Goal: Task Accomplishment & Management: Use online tool/utility

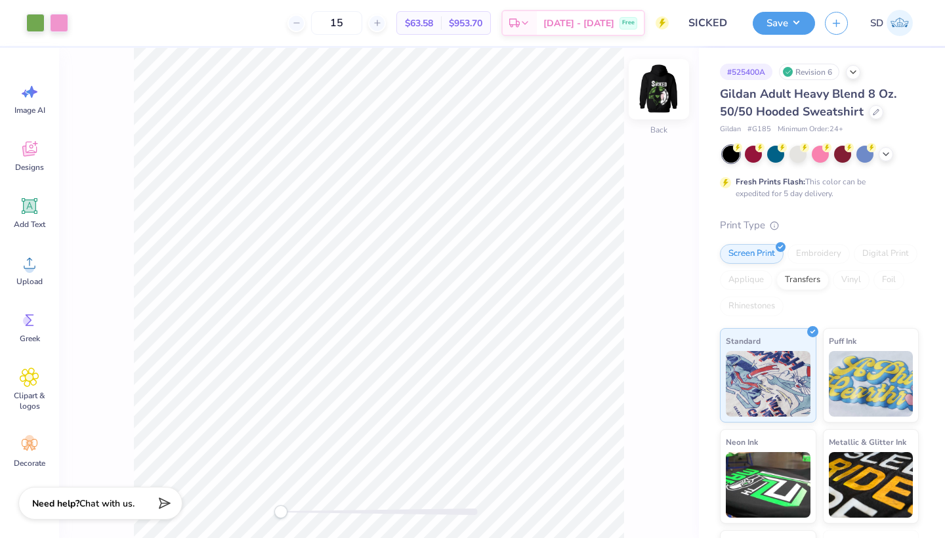
click at [657, 79] on img at bounding box center [659, 89] width 53 height 53
click at [108, 26] on div at bounding box center [106, 21] width 18 height 18
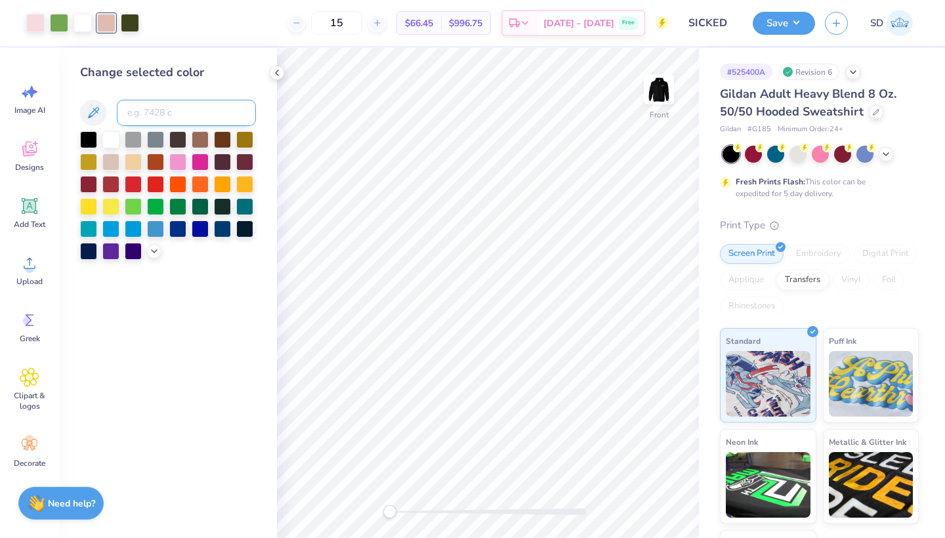
click at [145, 119] on input at bounding box center [186, 113] width 139 height 26
type input "705"
click at [635, 501] on icon at bounding box center [637, 501] width 13 height 13
click at [877, 106] on div at bounding box center [876, 111] width 14 height 14
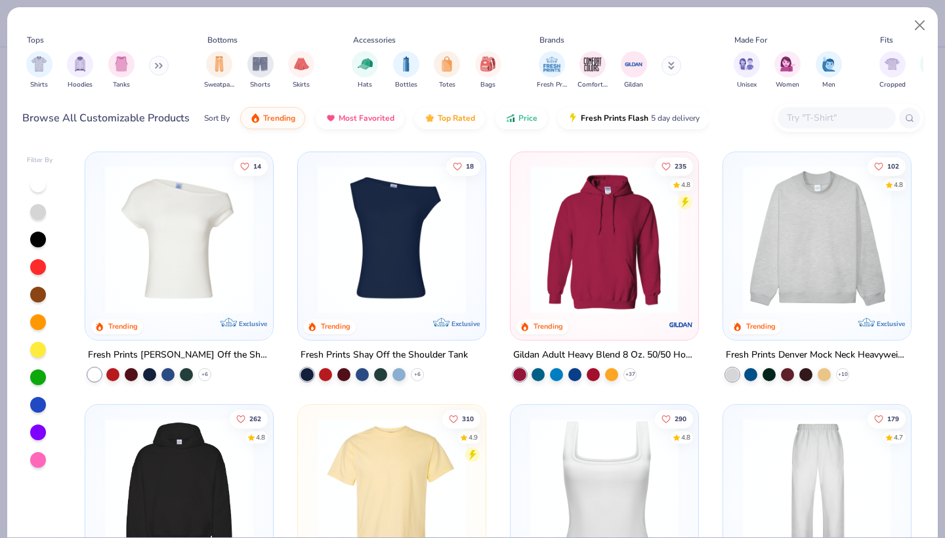
click at [795, 116] on input "text" at bounding box center [836, 117] width 101 height 15
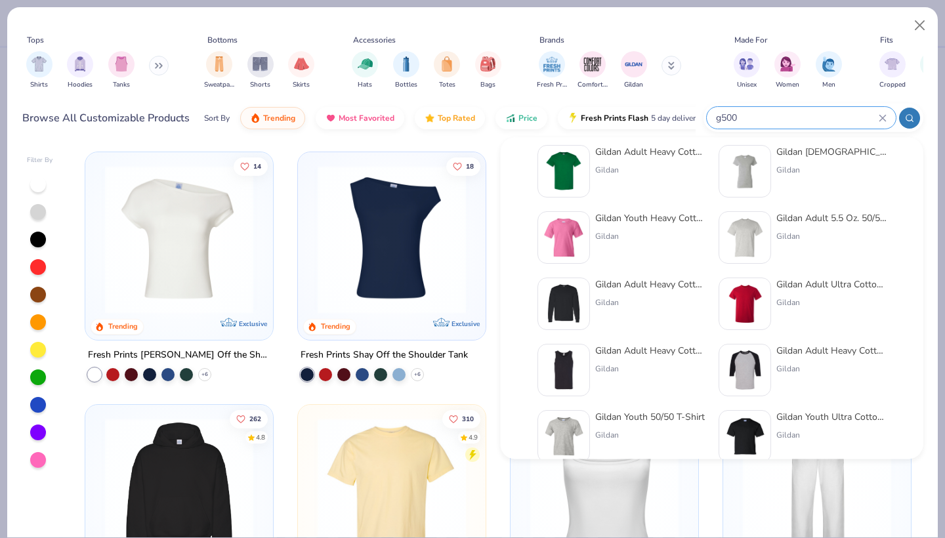
scroll to position [18, 0]
type input "g500"
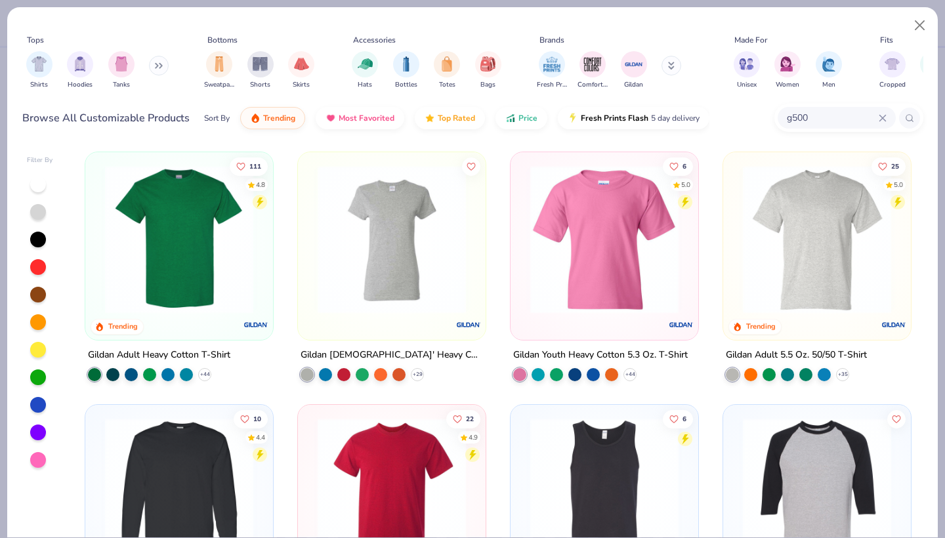
scroll to position [0, 0]
click at [879, 114] on icon at bounding box center [883, 118] width 8 height 8
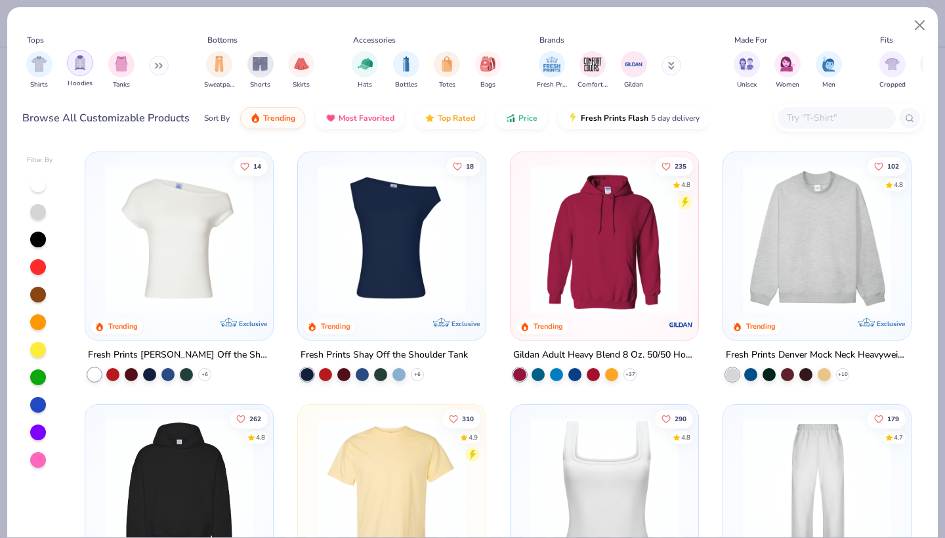
click at [72, 54] on div "filter for Hoodies" at bounding box center [80, 63] width 26 height 26
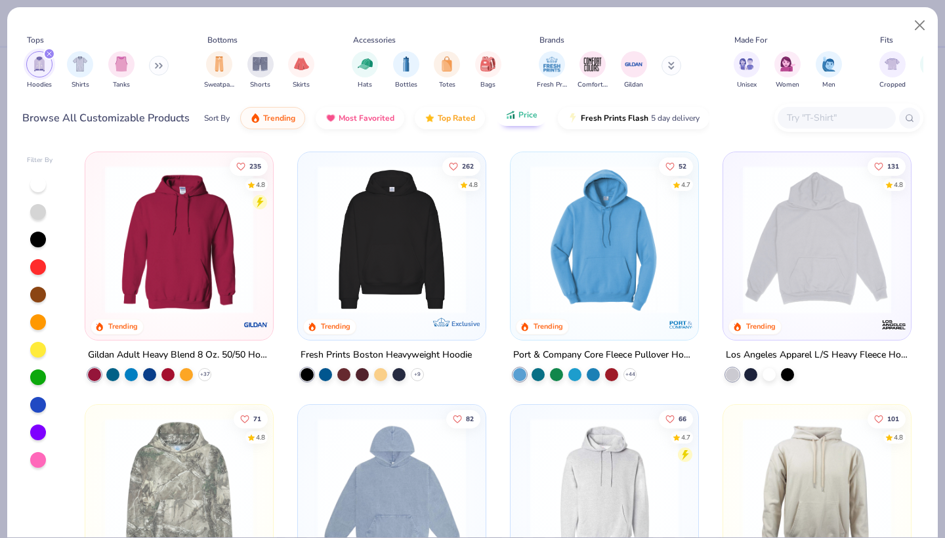
click at [520, 110] on button "Price" at bounding box center [522, 115] width 52 height 22
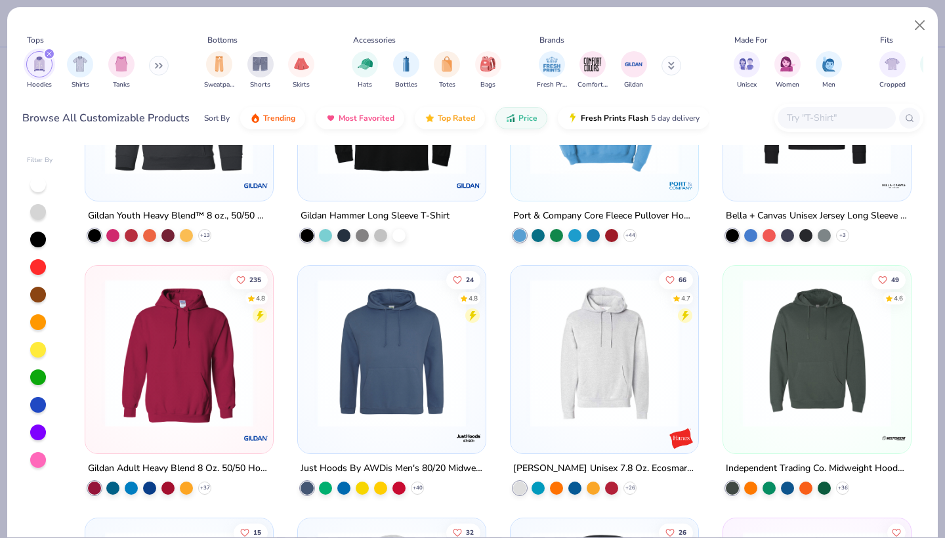
scroll to position [152, 0]
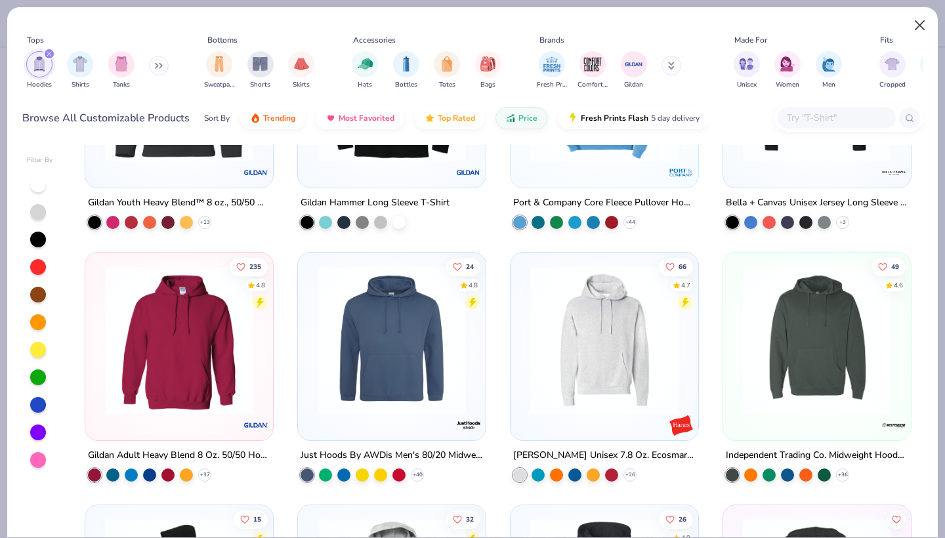
click at [914, 28] on button "Close" at bounding box center [920, 25] width 25 height 25
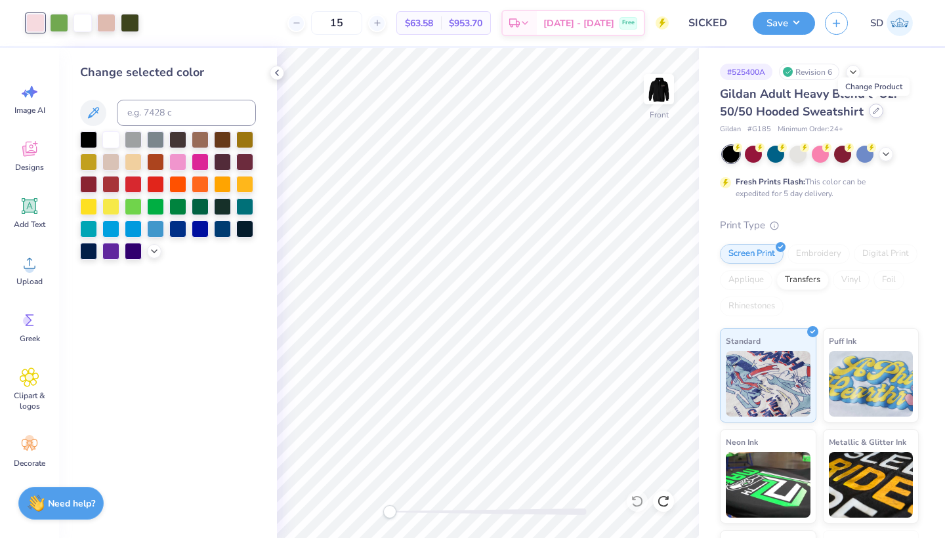
click at [873, 108] on icon at bounding box center [876, 111] width 7 height 7
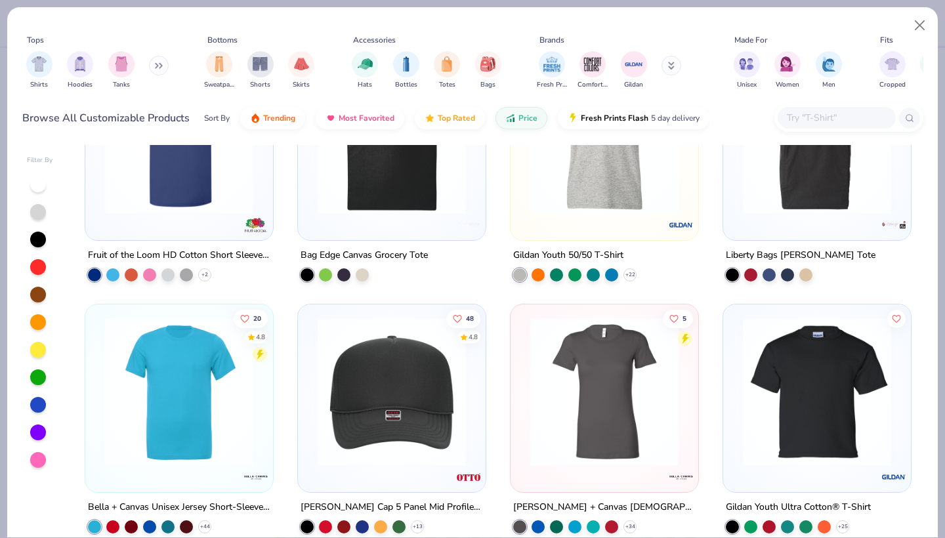
scroll to position [2907, 0]
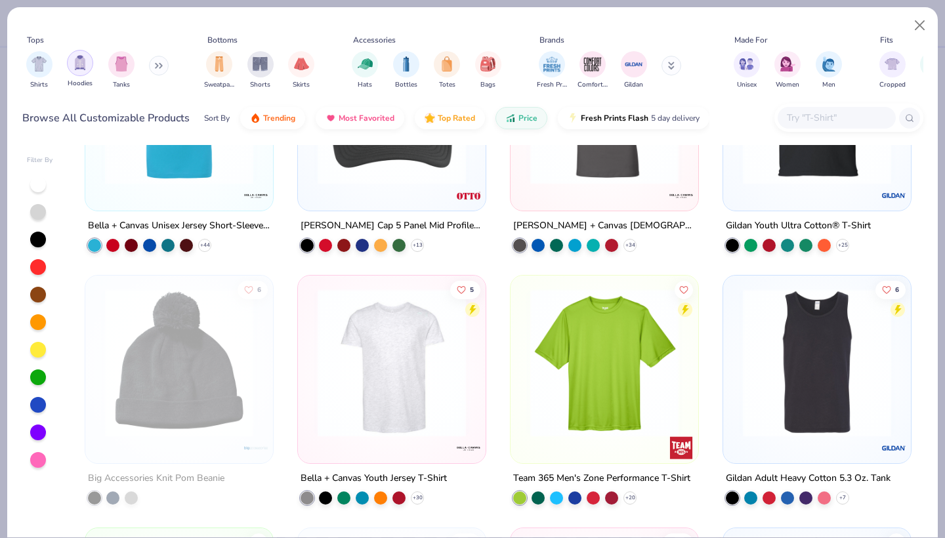
click at [85, 70] on img "filter for Hoodies" at bounding box center [80, 62] width 14 height 15
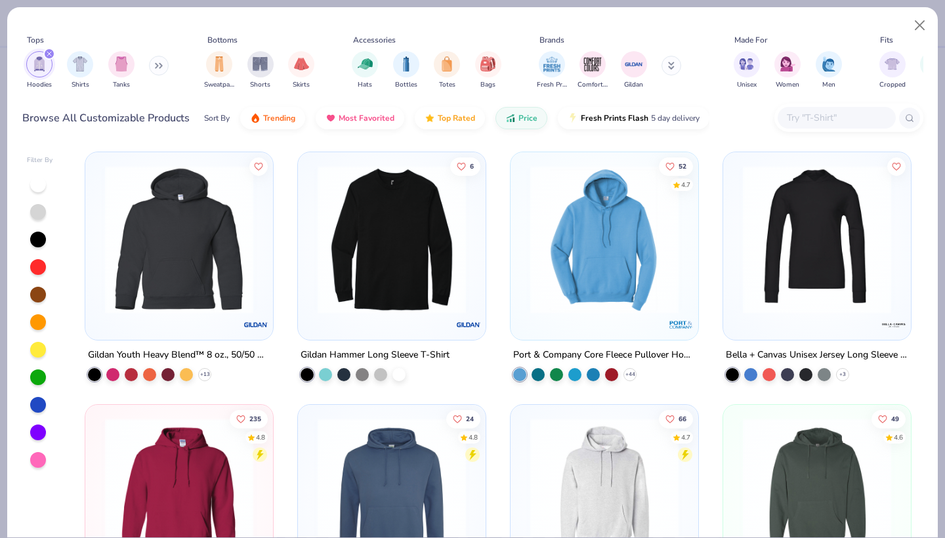
click at [150, 58] on div "Hoodies Shirts Tanks" at bounding box center [97, 70] width 151 height 49
click at [162, 68] on icon at bounding box center [161, 66] width 2 height 5
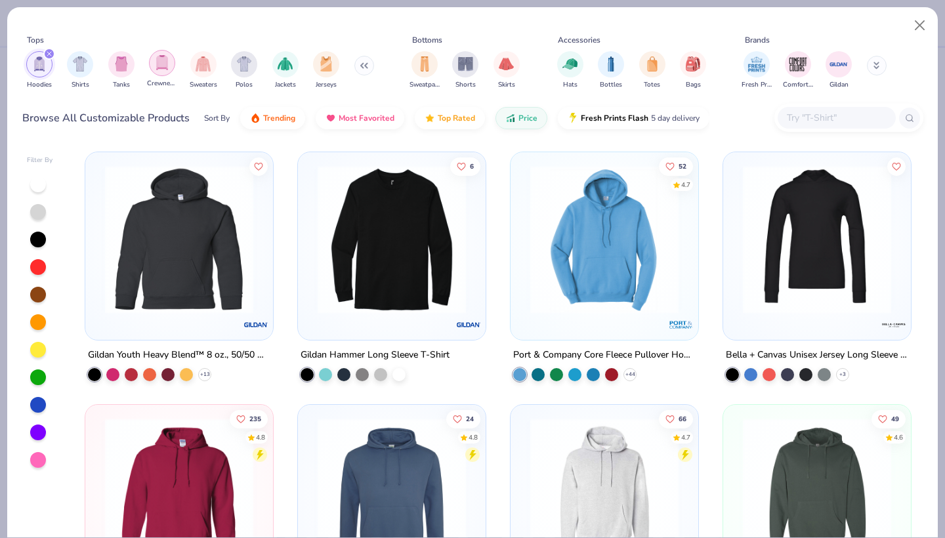
click at [163, 61] on img "filter for Crewnecks" at bounding box center [162, 62] width 14 height 15
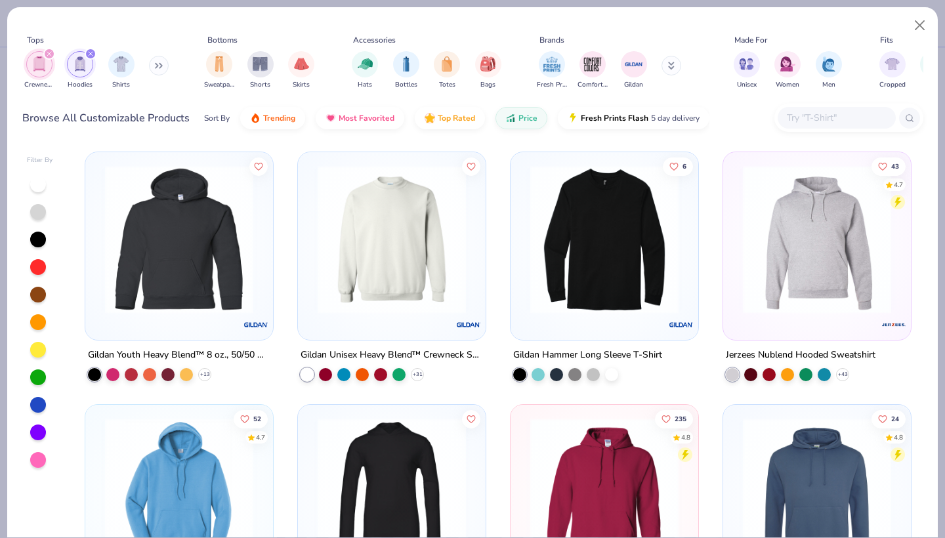
click at [379, 261] on img at bounding box center [391, 239] width 161 height 148
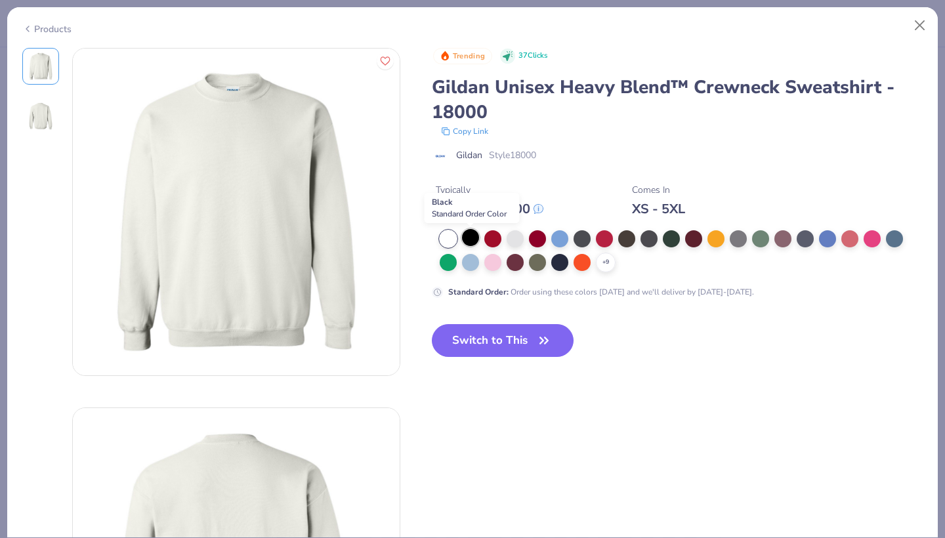
click at [469, 243] on div at bounding box center [470, 237] width 17 height 17
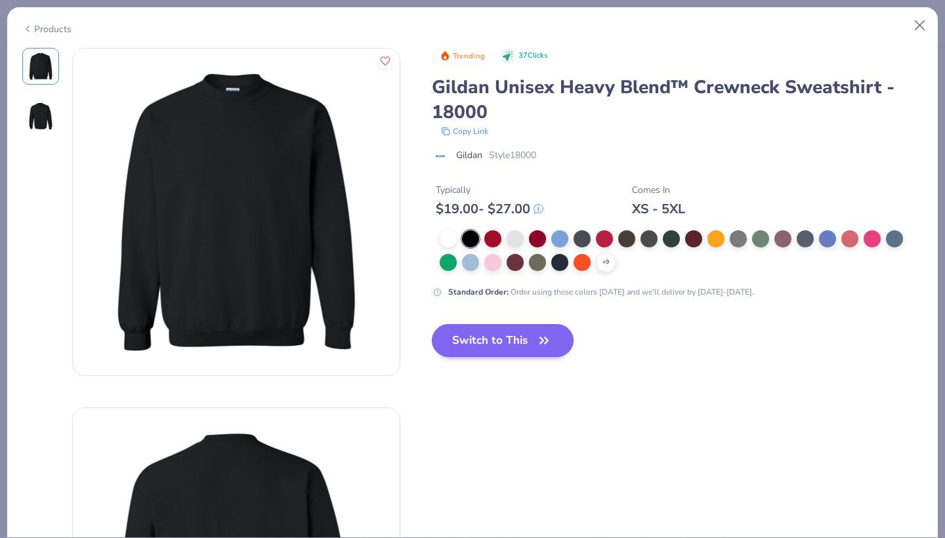
click at [514, 341] on button "Switch to This" at bounding box center [503, 340] width 142 height 33
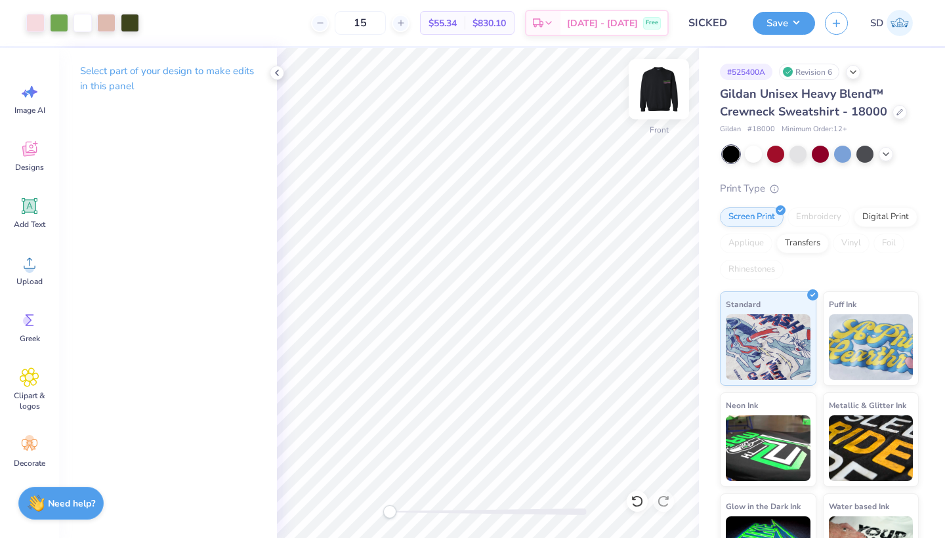
click at [666, 99] on img at bounding box center [659, 89] width 53 height 53
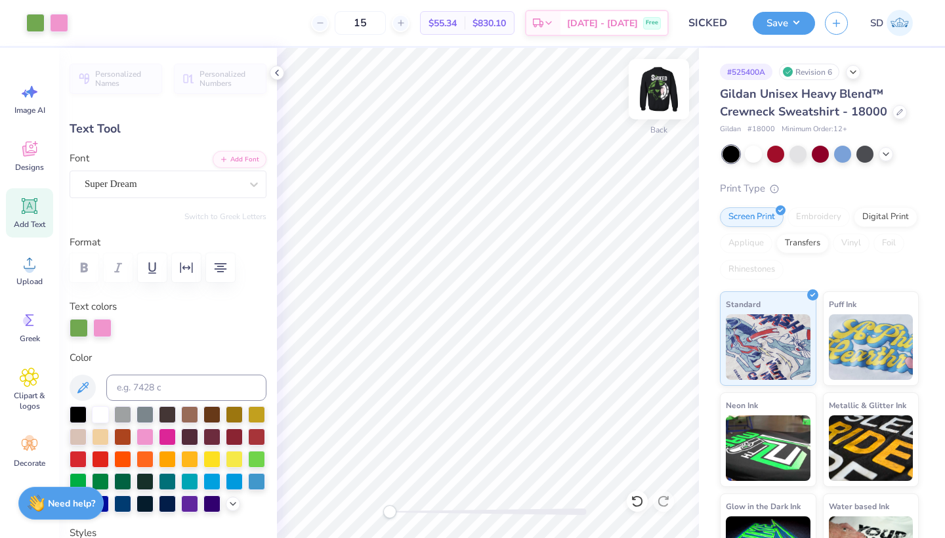
click at [653, 91] on img at bounding box center [659, 89] width 53 height 53
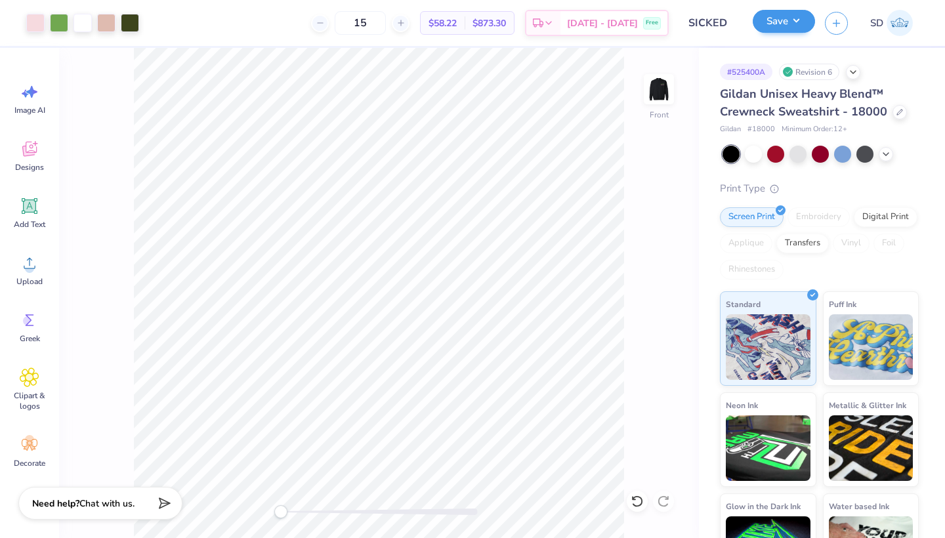
click at [781, 28] on button "Save" at bounding box center [784, 21] width 62 height 23
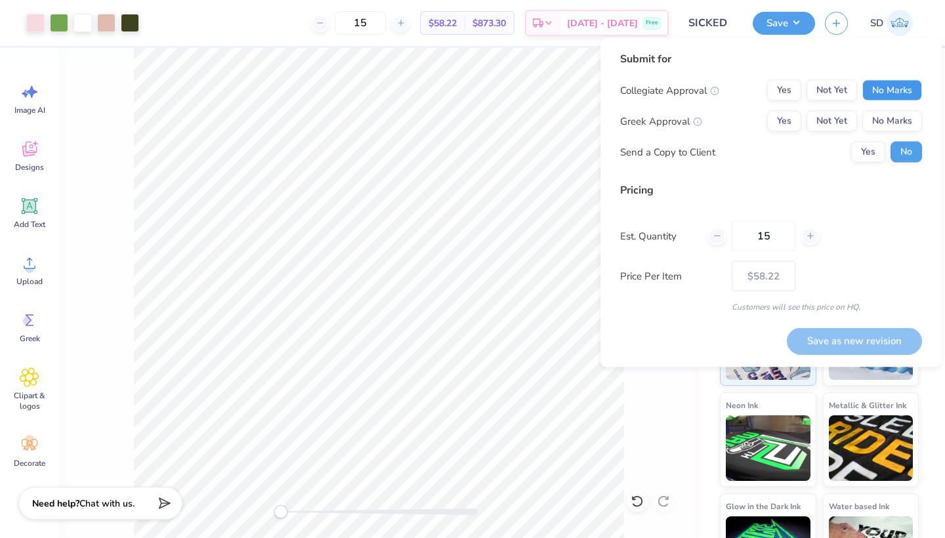
click at [875, 91] on button "No Marks" at bounding box center [892, 90] width 60 height 21
click at [788, 119] on button "Yes" at bounding box center [784, 121] width 34 height 21
click at [837, 342] on button "Save as new revision" at bounding box center [854, 340] width 135 height 27
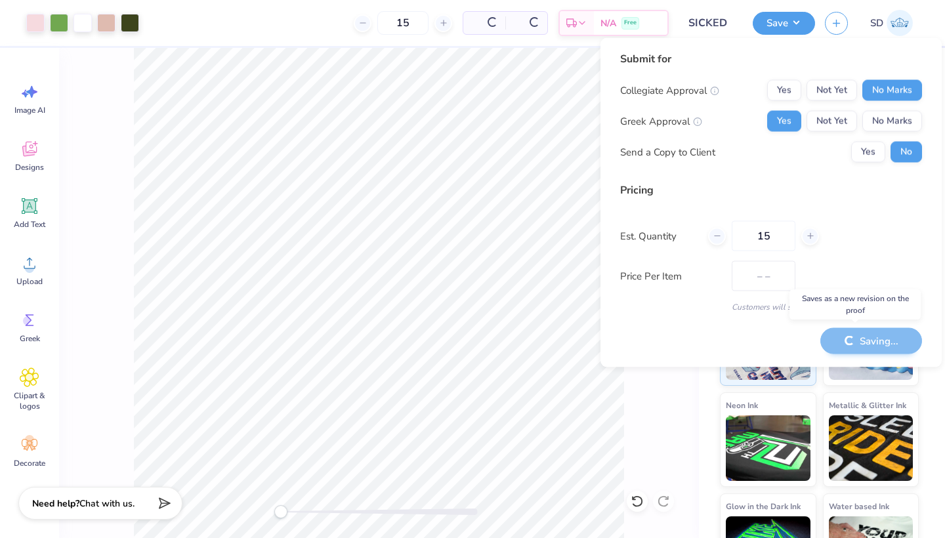
type input "$58.22"
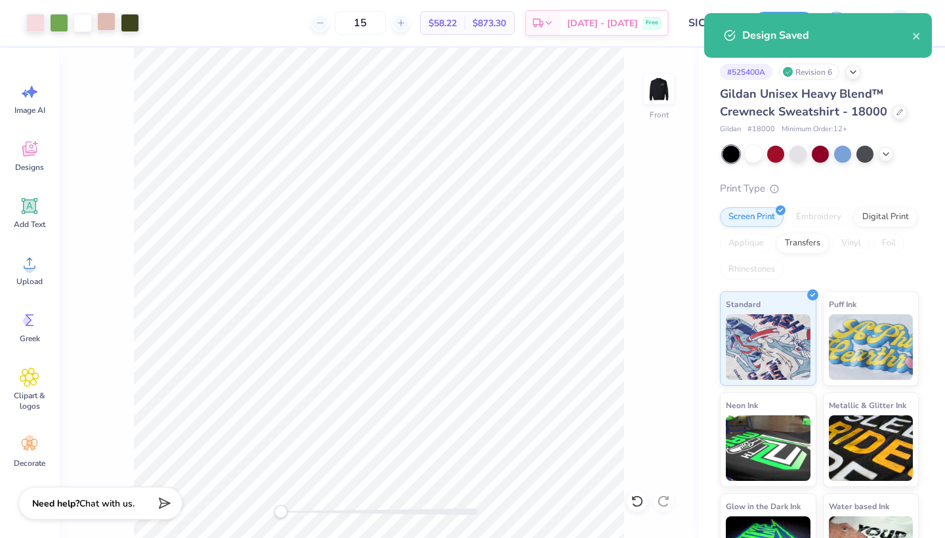
click at [110, 22] on div at bounding box center [106, 21] width 18 height 18
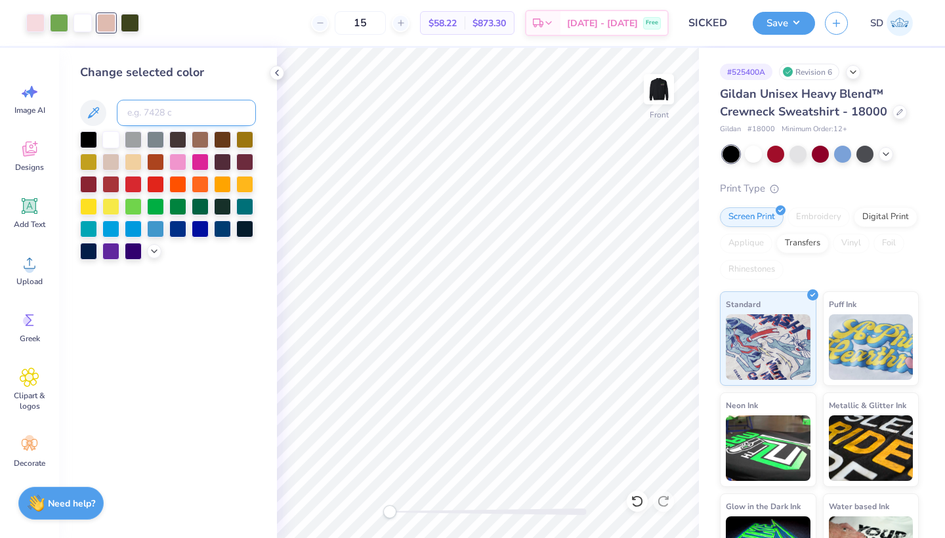
click at [163, 114] on input at bounding box center [186, 113] width 139 height 26
type input "white"
click at [187, 113] on input "white" at bounding box center [186, 113] width 139 height 26
click at [212, 279] on div "Change selected color white" at bounding box center [168, 293] width 218 height 490
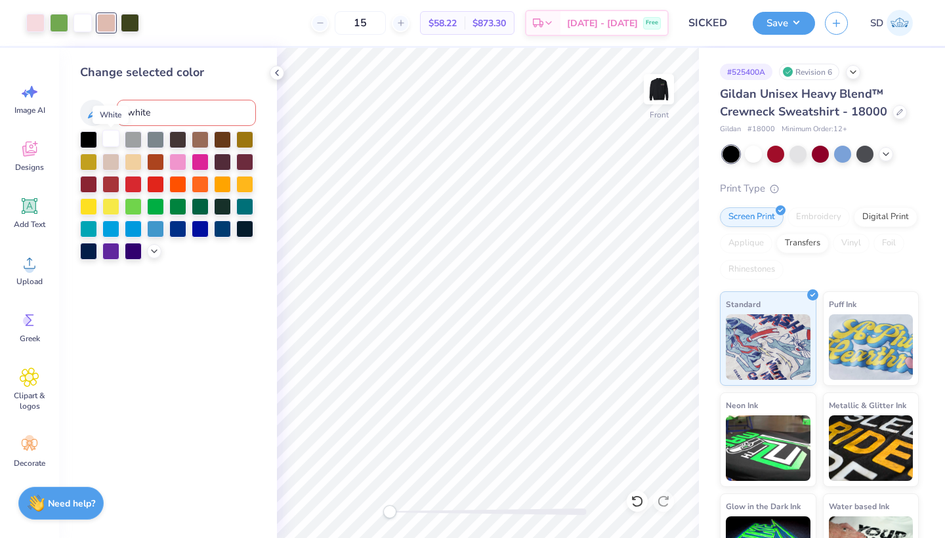
click at [109, 138] on div at bounding box center [110, 138] width 17 height 17
click at [637, 497] on icon at bounding box center [637, 501] width 13 height 13
click at [107, 18] on div at bounding box center [106, 21] width 18 height 18
click at [154, 114] on input at bounding box center [186, 113] width 139 height 26
type input "705"
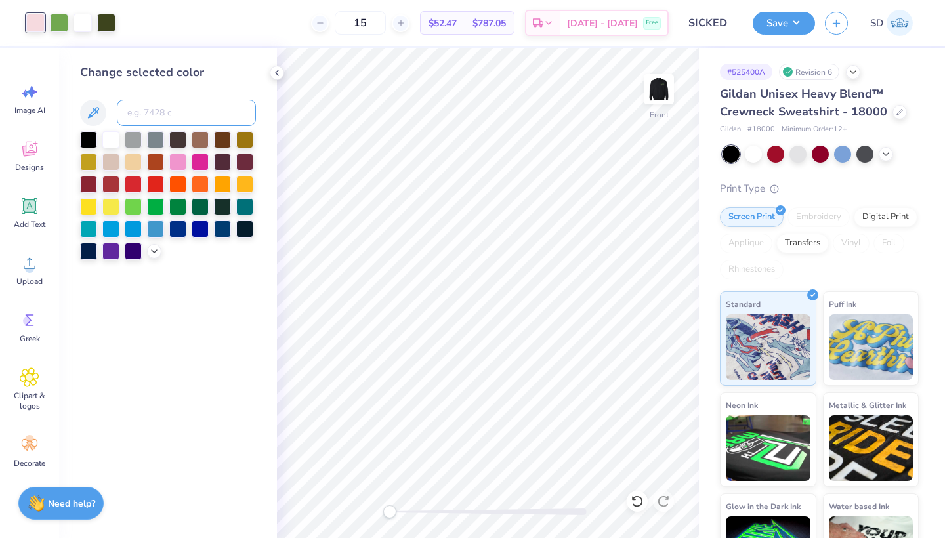
type input "x"
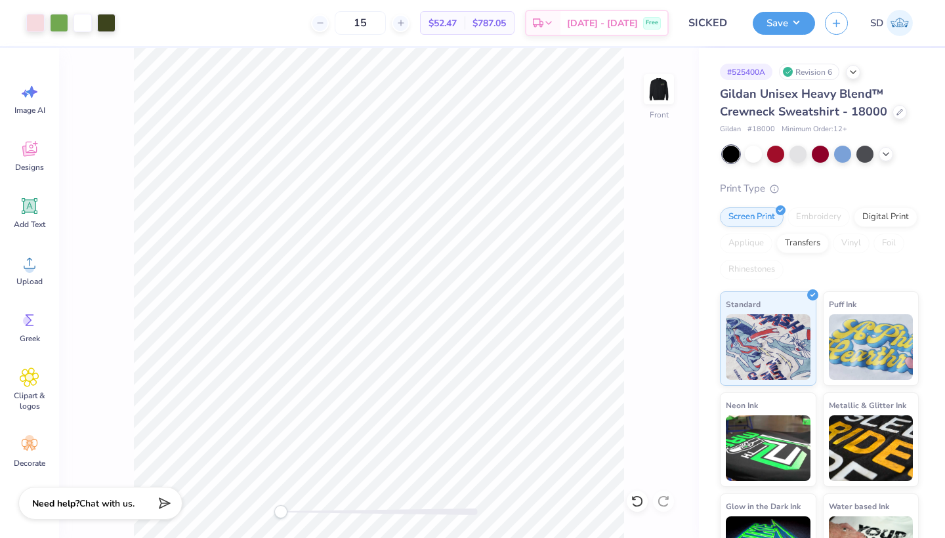
click at [891, 106] on div "Gildan Unisex Heavy Blend™ Crewneck Sweatshirt - 18000" at bounding box center [819, 102] width 199 height 35
click at [900, 112] on div at bounding box center [900, 111] width 14 height 14
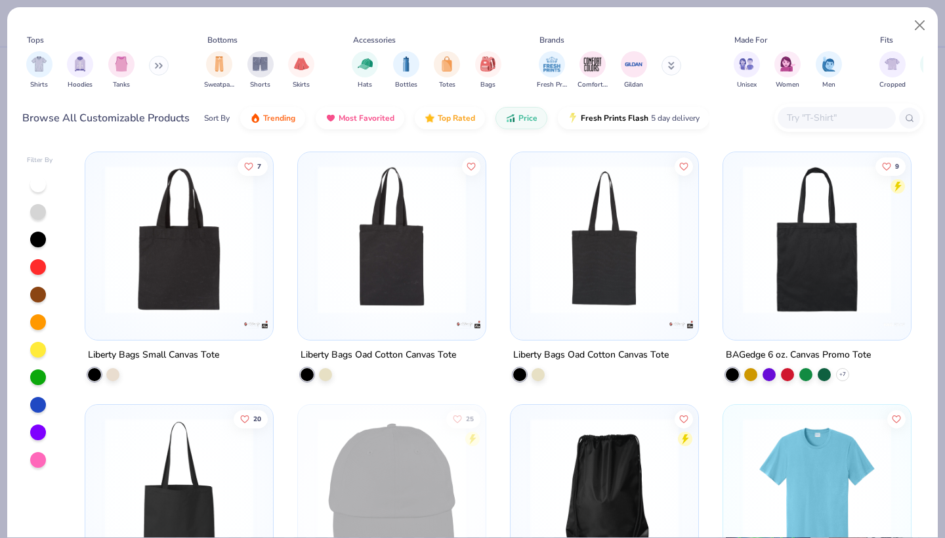
click at [100, 64] on div "Shirts Hoodies Tanks" at bounding box center [97, 70] width 151 height 49
click at [87, 62] on img "filter for Hoodies" at bounding box center [80, 62] width 14 height 15
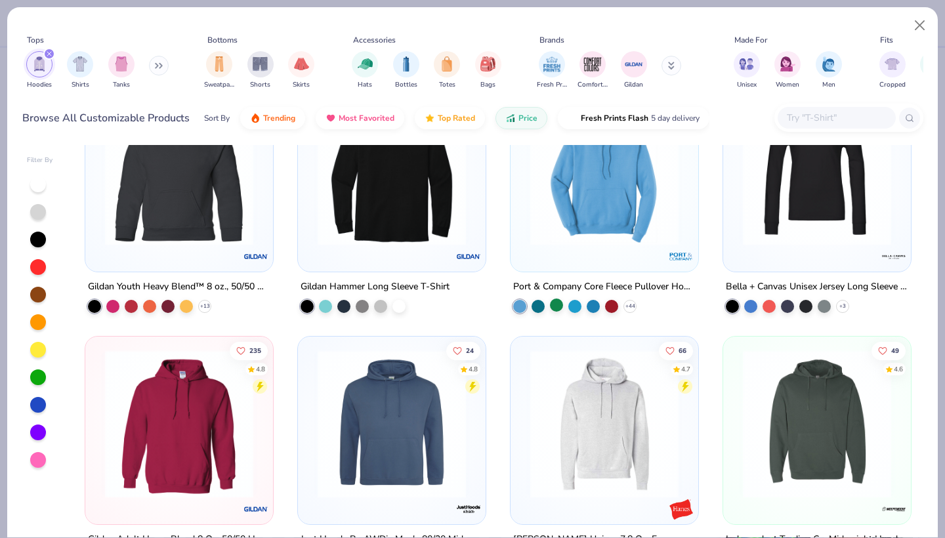
scroll to position [94, 0]
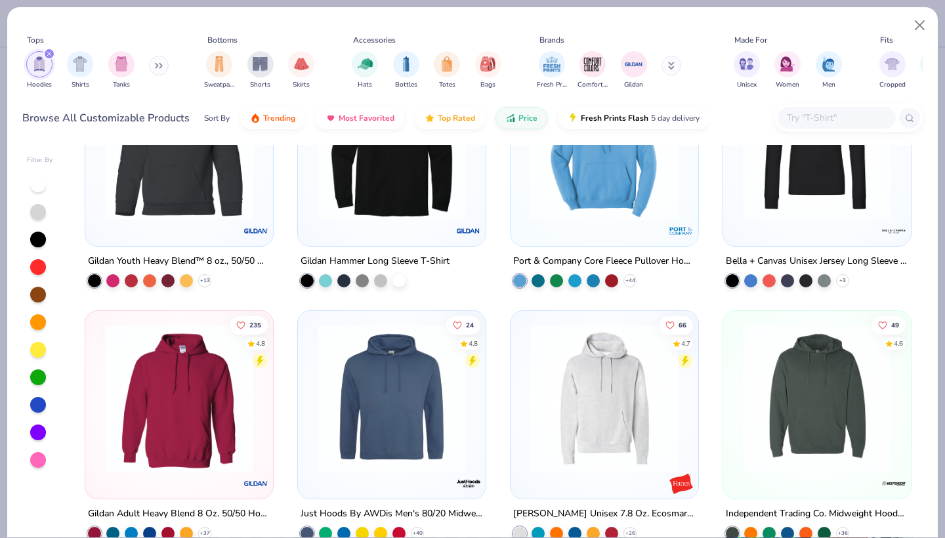
click at [561, 207] on img at bounding box center [604, 146] width 161 height 148
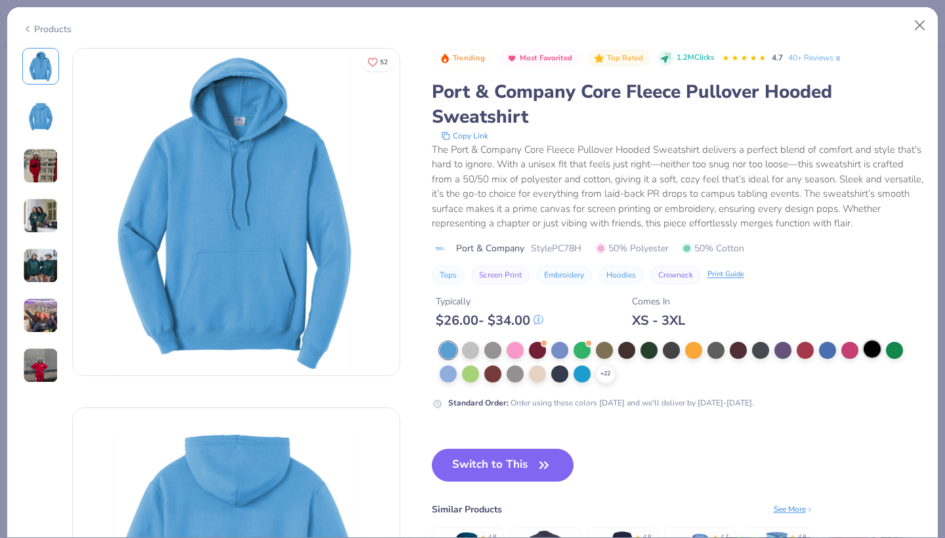
click at [870, 352] on div at bounding box center [872, 349] width 17 height 17
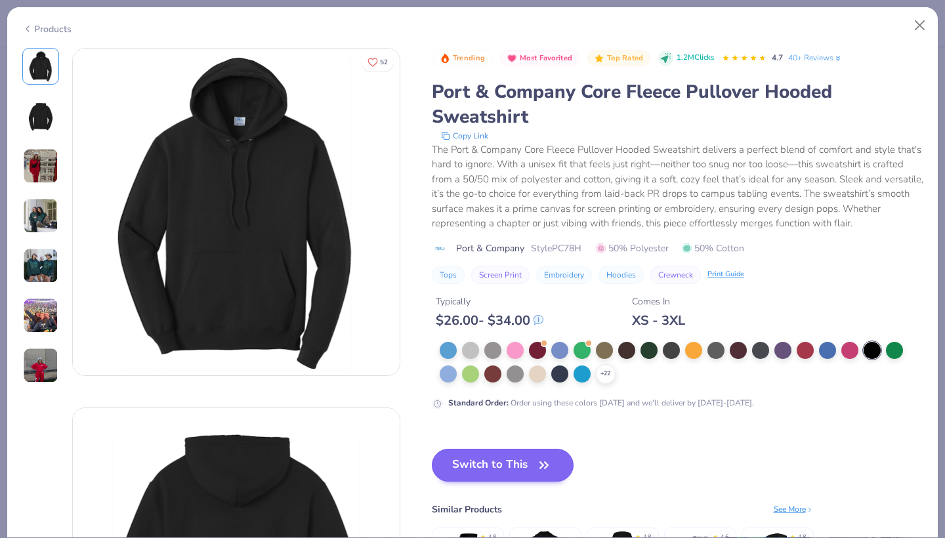
click at [538, 455] on button "Switch to This" at bounding box center [503, 465] width 142 height 33
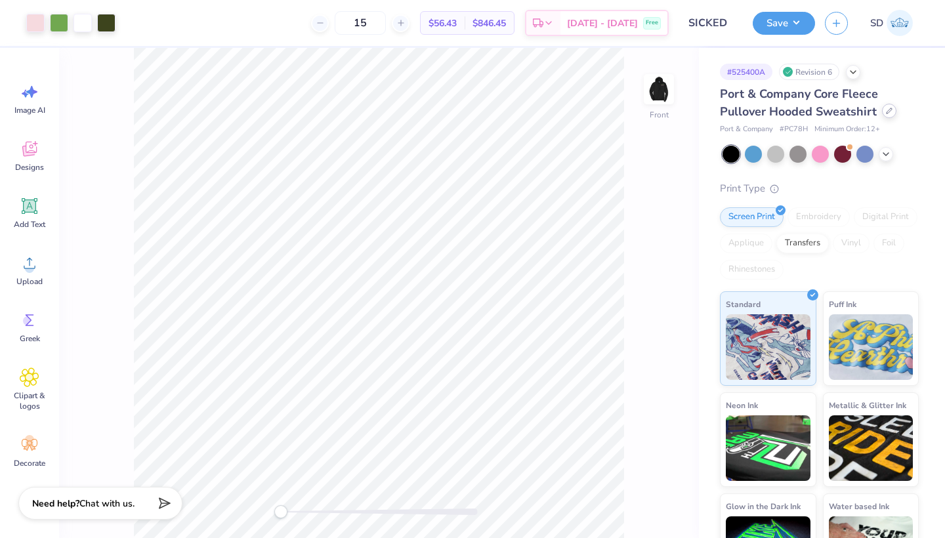
click at [889, 112] on icon at bounding box center [889, 111] width 7 height 7
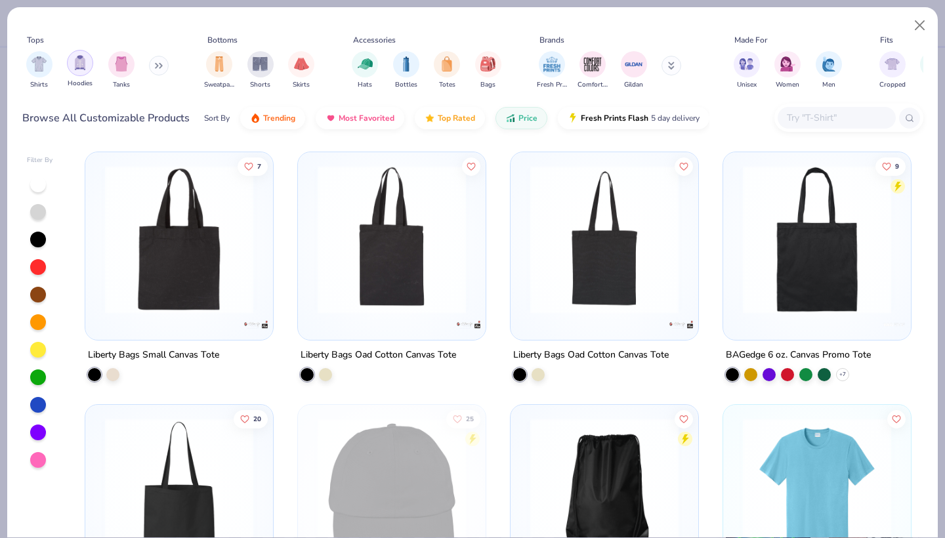
click at [75, 56] on img "filter for Hoodies" at bounding box center [80, 62] width 14 height 15
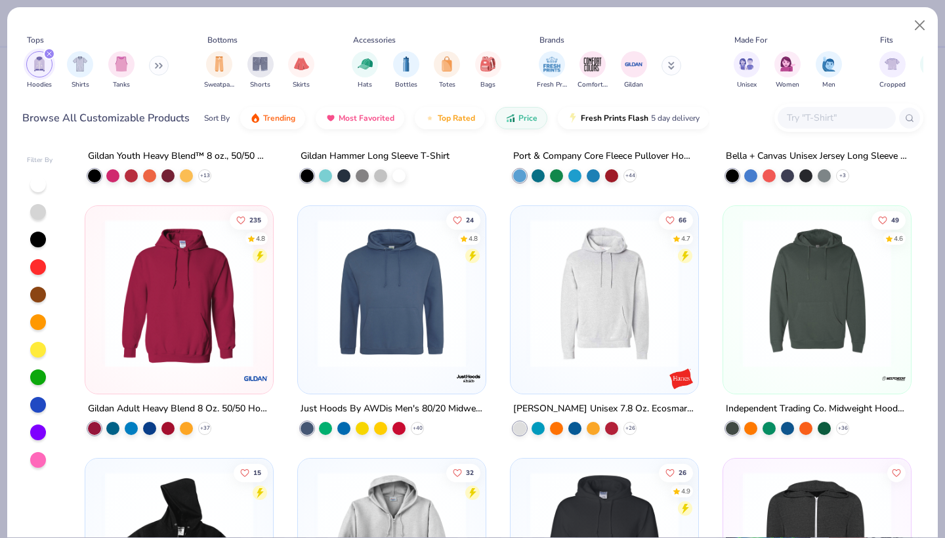
scroll to position [220, 0]
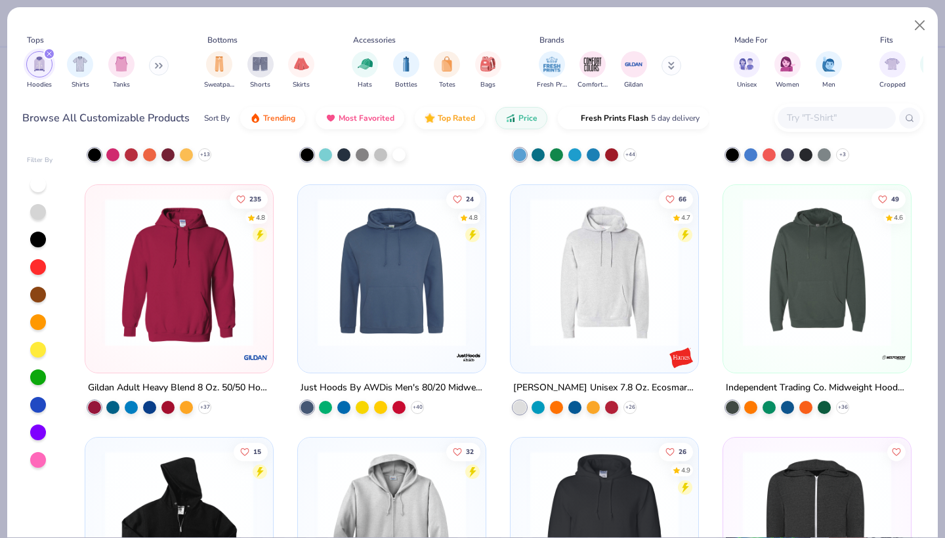
click at [618, 327] on img at bounding box center [604, 272] width 161 height 148
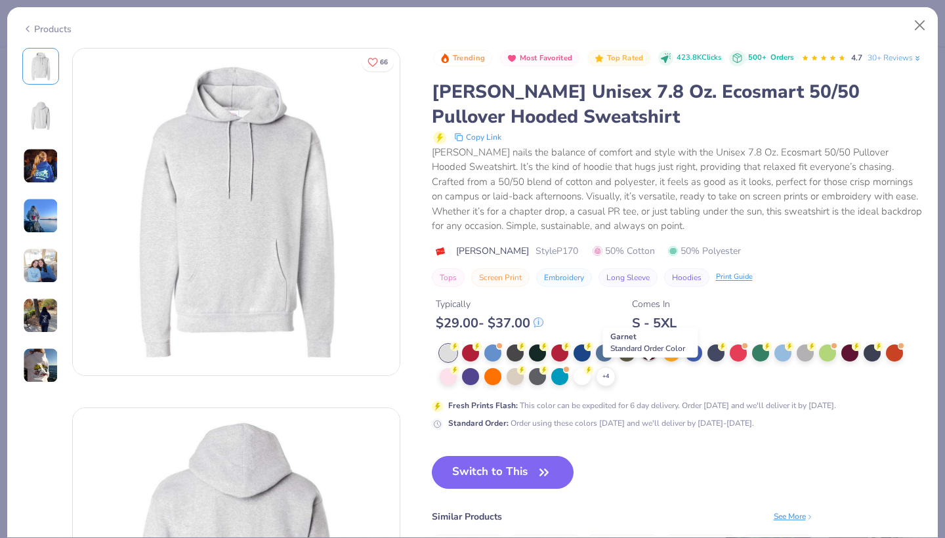
click at [645, 360] on div at bounding box center [649, 351] width 17 height 17
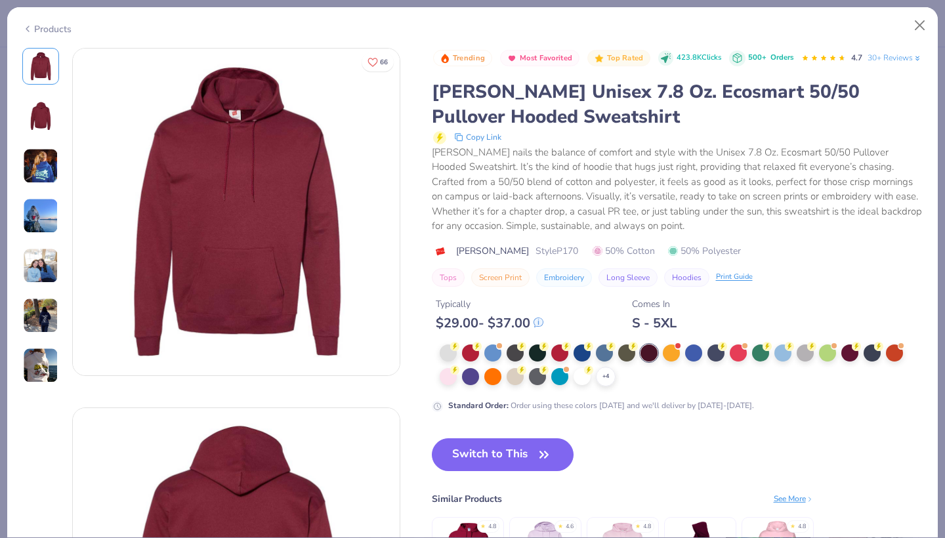
click at [621, 387] on div "+ 4" at bounding box center [682, 366] width 484 height 42
click at [610, 387] on div "+ 4" at bounding box center [606, 377] width 20 height 20
click at [673, 384] on div at bounding box center [671, 375] width 17 height 17
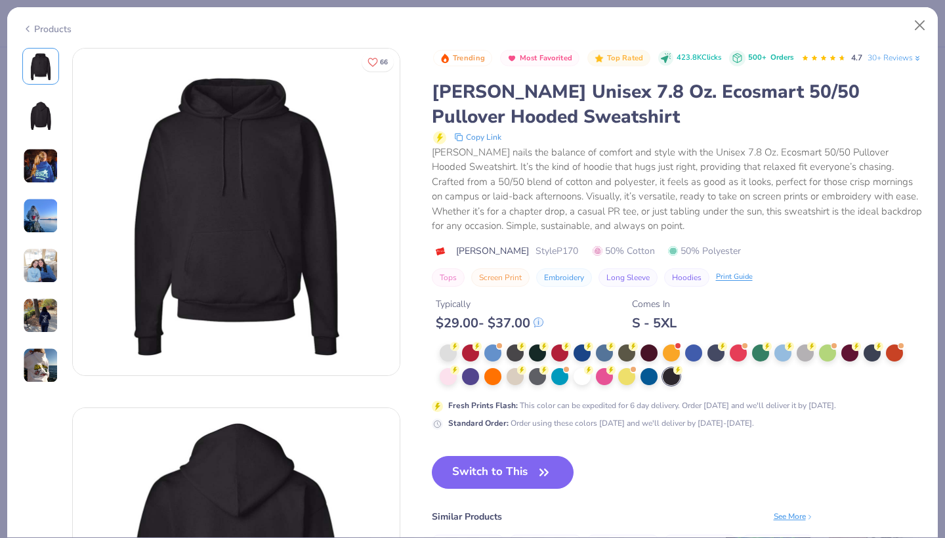
click at [524, 429] on div "Standard Order : Order using these colors today and we'll deliver by Oct 9-12." at bounding box center [601, 423] width 306 height 12
click at [523, 488] on button "Switch to This" at bounding box center [503, 472] width 142 height 33
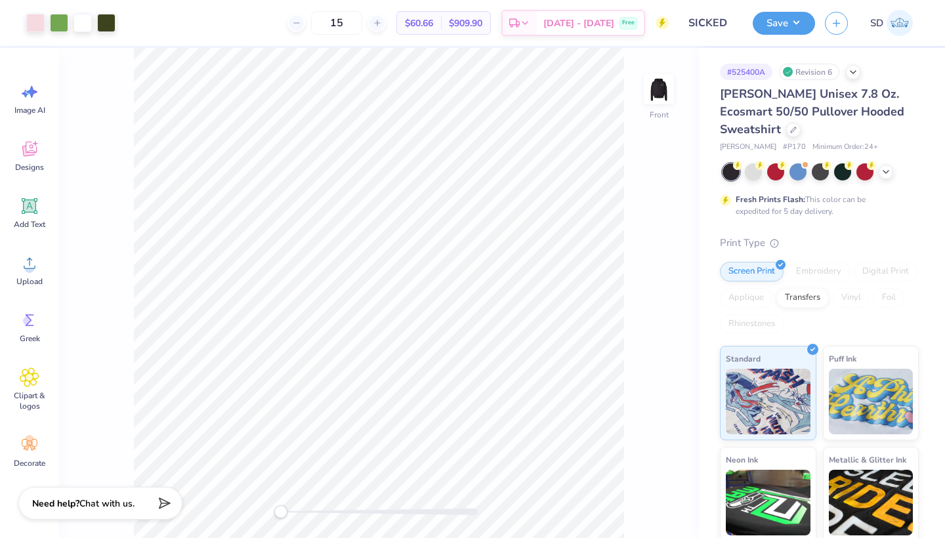
click at [730, 121] on div "Hanes Unisex 7.8 Oz. Ecosmart 50/50 Pullover Hooded Sweatshirt" at bounding box center [819, 111] width 199 height 53
click at [790, 127] on icon at bounding box center [793, 128] width 7 height 7
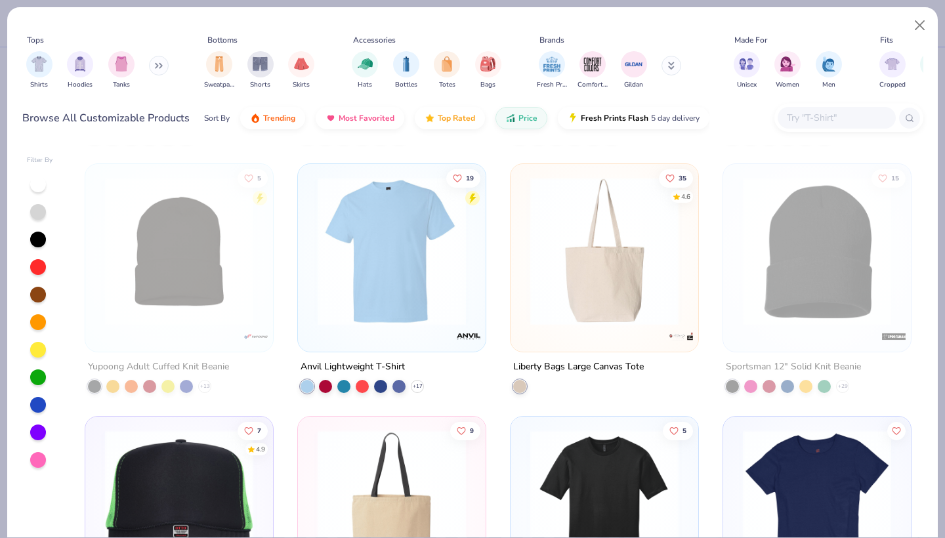
scroll to position [2170, 0]
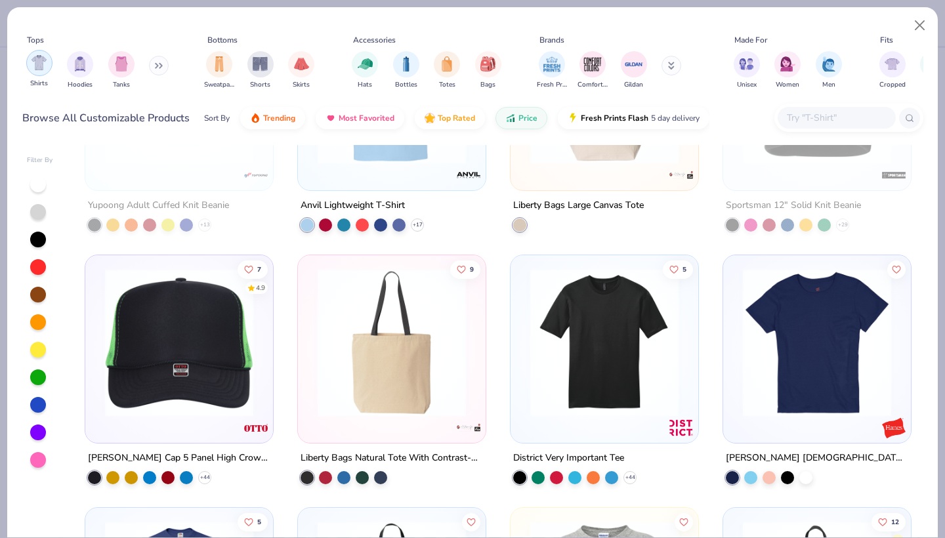
click at [39, 60] on img "filter for Shirts" at bounding box center [39, 62] width 15 height 15
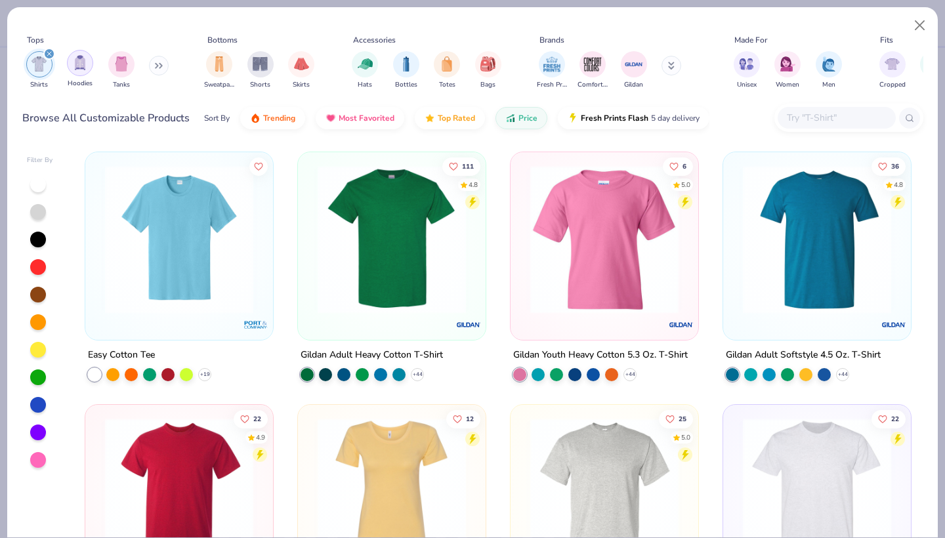
click at [87, 59] on div "filter for Hoodies" at bounding box center [80, 63] width 26 height 26
click at [49, 52] on icon "filter for Hoodies" at bounding box center [49, 53] width 5 height 5
click at [47, 56] on icon "filter for Shirts" at bounding box center [49, 53] width 5 height 5
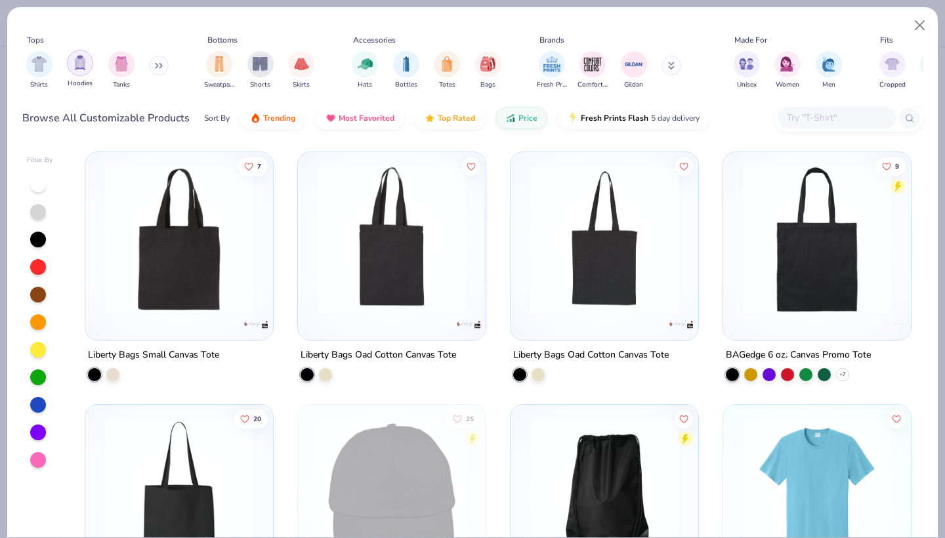
click at [69, 60] on div "filter for Hoodies" at bounding box center [80, 63] width 26 height 26
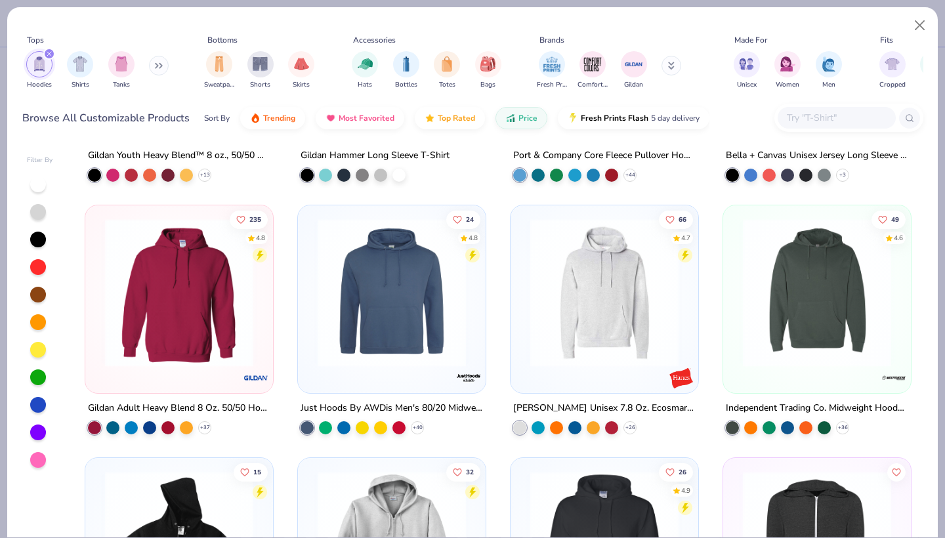
scroll to position [295, 0]
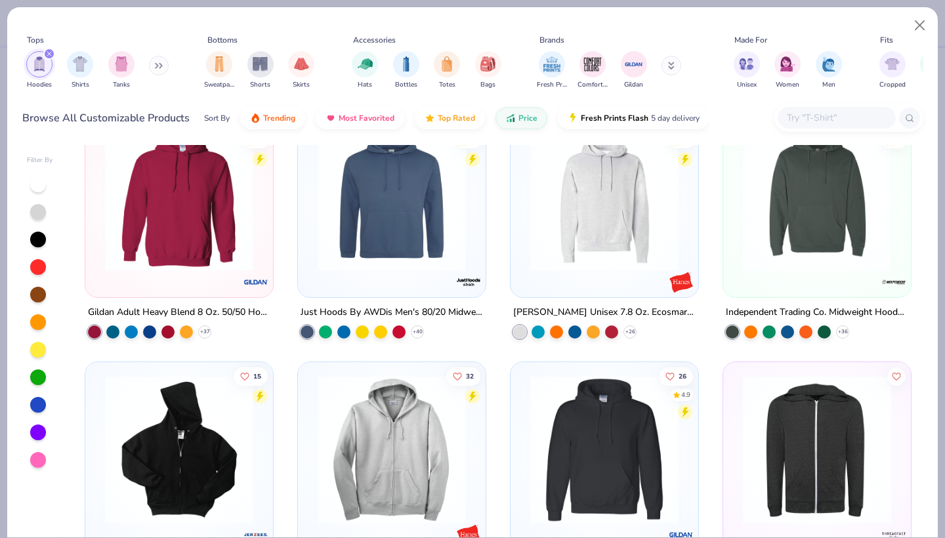
click at [146, 211] on img at bounding box center [178, 197] width 161 height 148
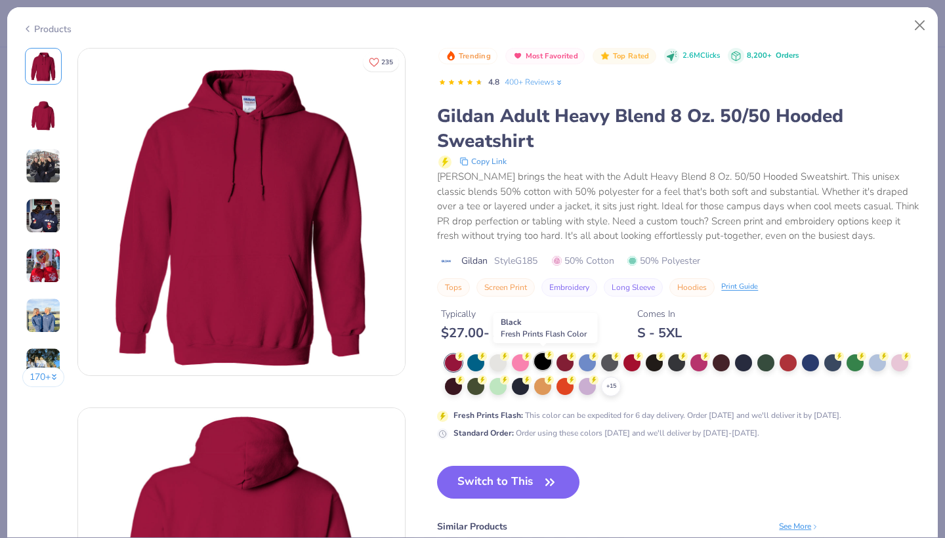
click at [545, 357] on div at bounding box center [542, 361] width 17 height 17
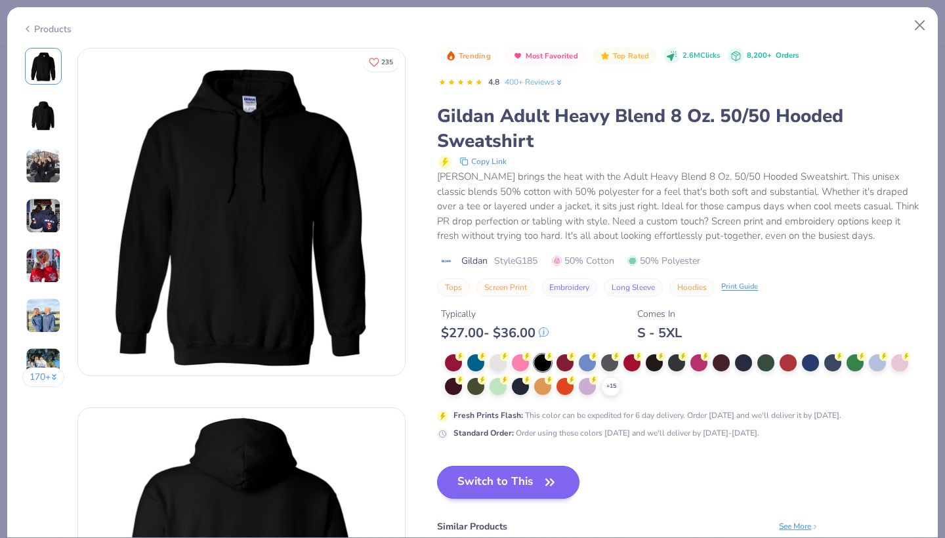
click at [490, 482] on button "Switch to This" at bounding box center [508, 482] width 142 height 33
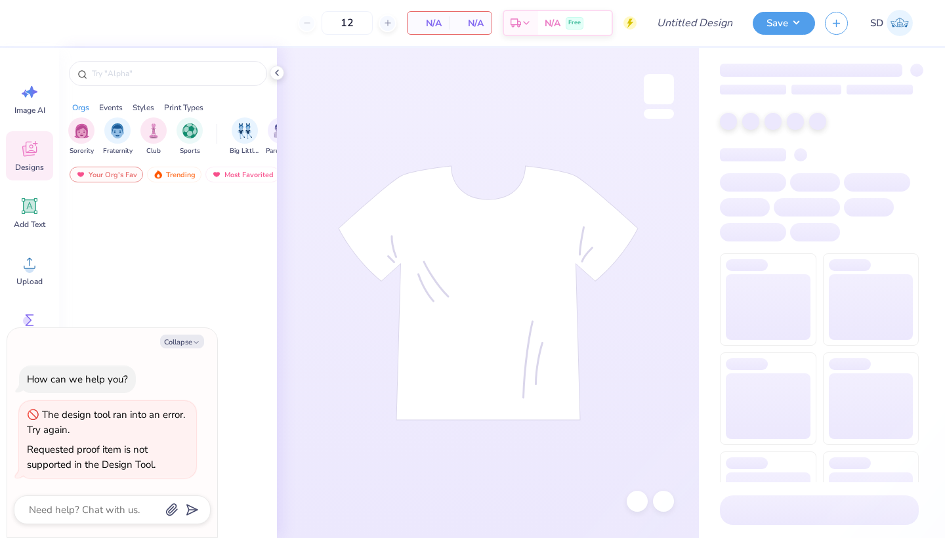
type textarea "x"
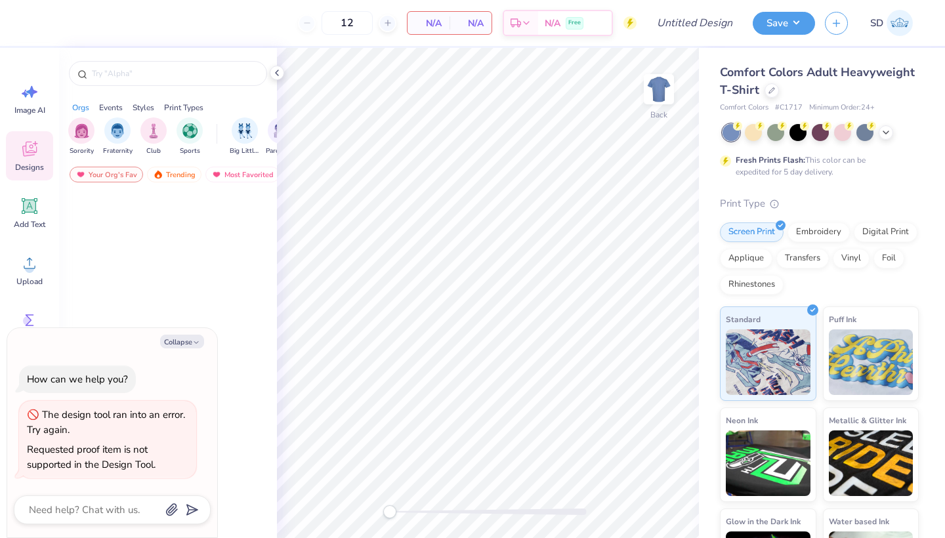
type textarea "x"
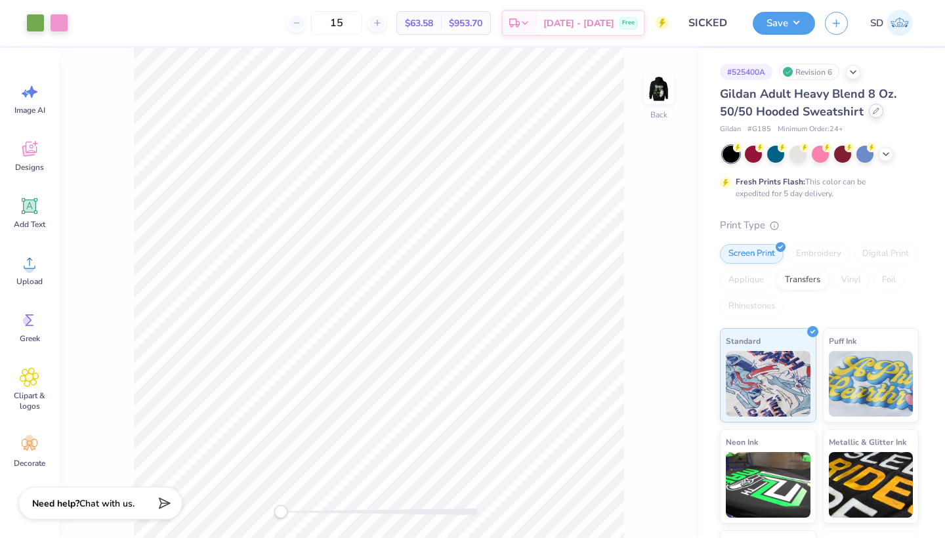
click at [875, 112] on icon at bounding box center [876, 110] width 5 height 5
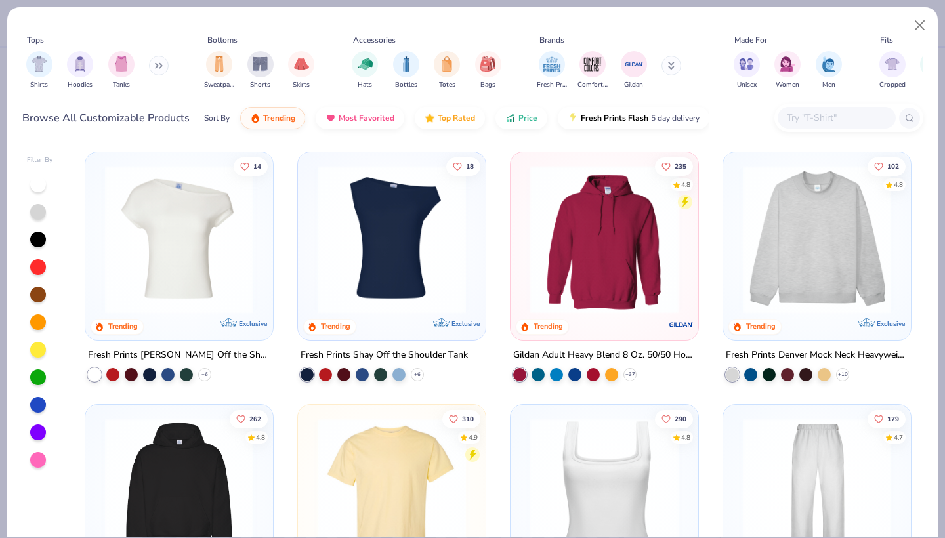
click at [157, 66] on button at bounding box center [159, 66] width 20 height 20
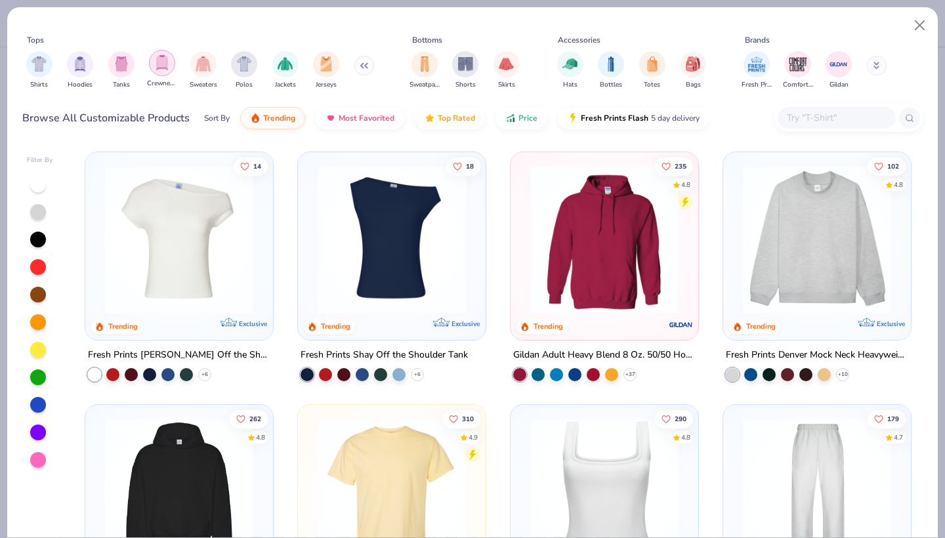
click at [158, 73] on div "filter for Crewnecks" at bounding box center [162, 63] width 26 height 26
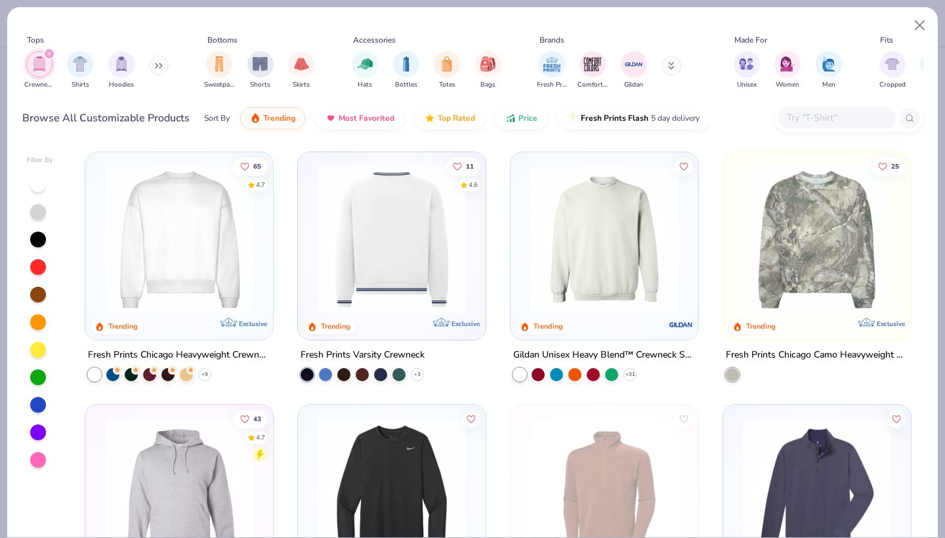
click at [563, 269] on img at bounding box center [604, 239] width 161 height 148
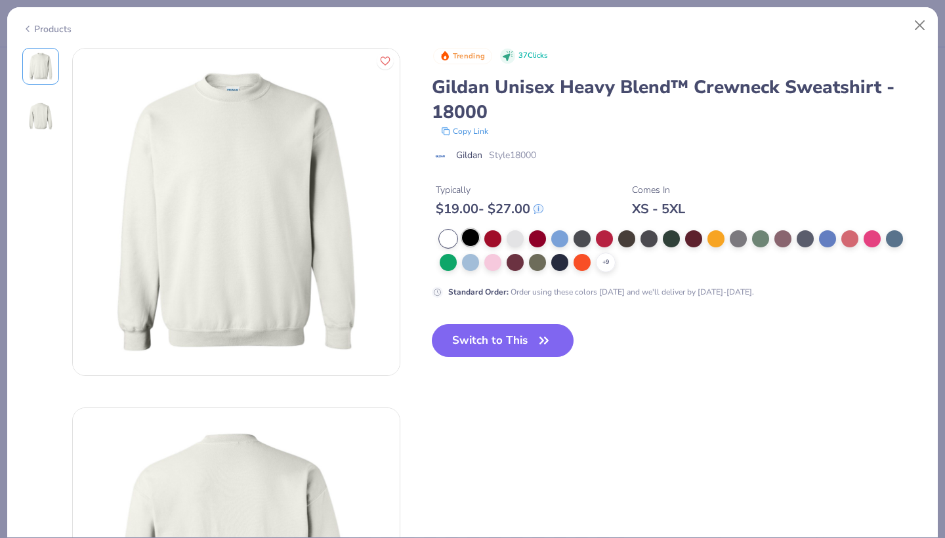
click at [466, 234] on div at bounding box center [470, 237] width 17 height 17
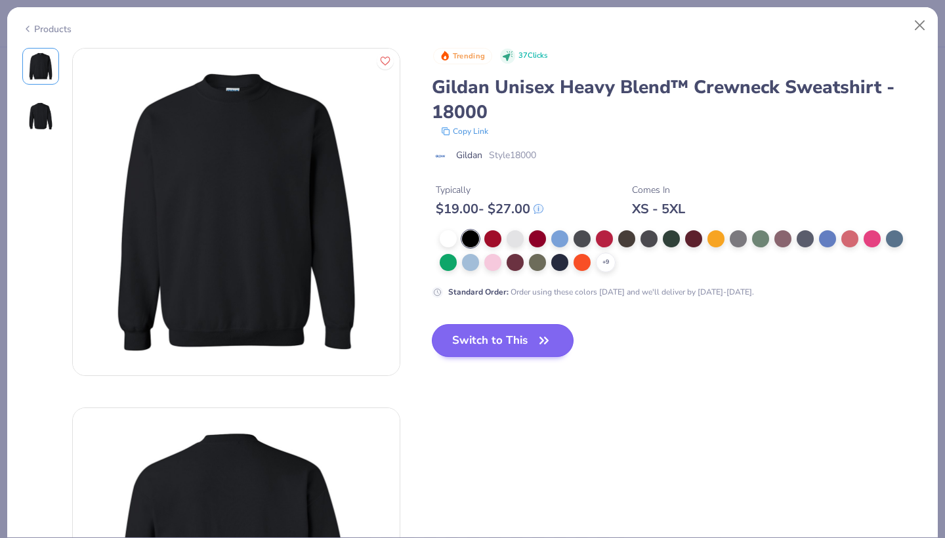
click at [486, 342] on button "Switch to This" at bounding box center [503, 340] width 142 height 33
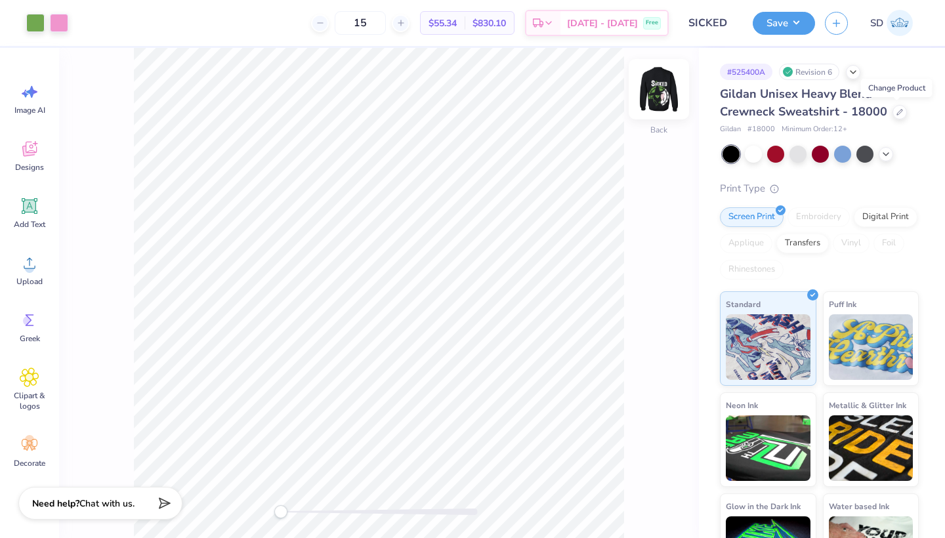
click at [665, 92] on img at bounding box center [659, 89] width 53 height 53
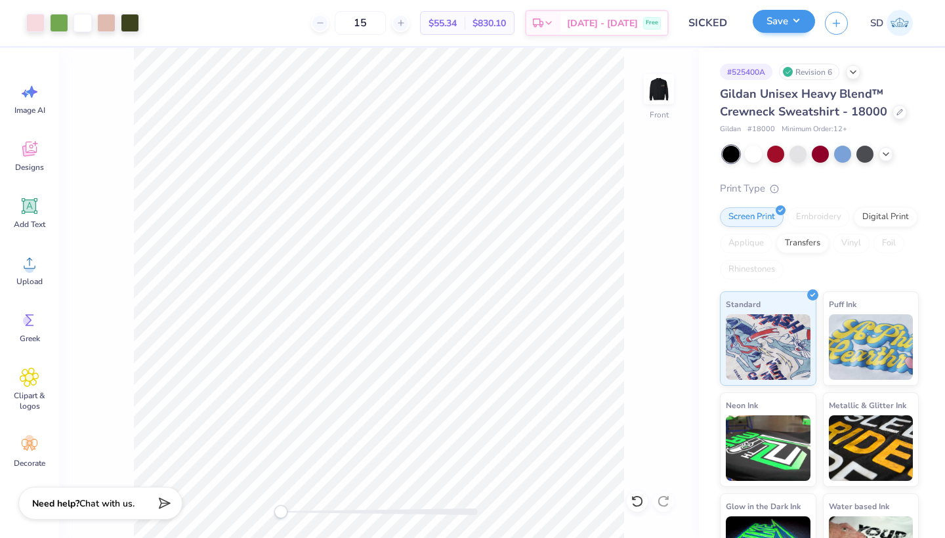
click at [784, 28] on button "Save" at bounding box center [784, 21] width 62 height 23
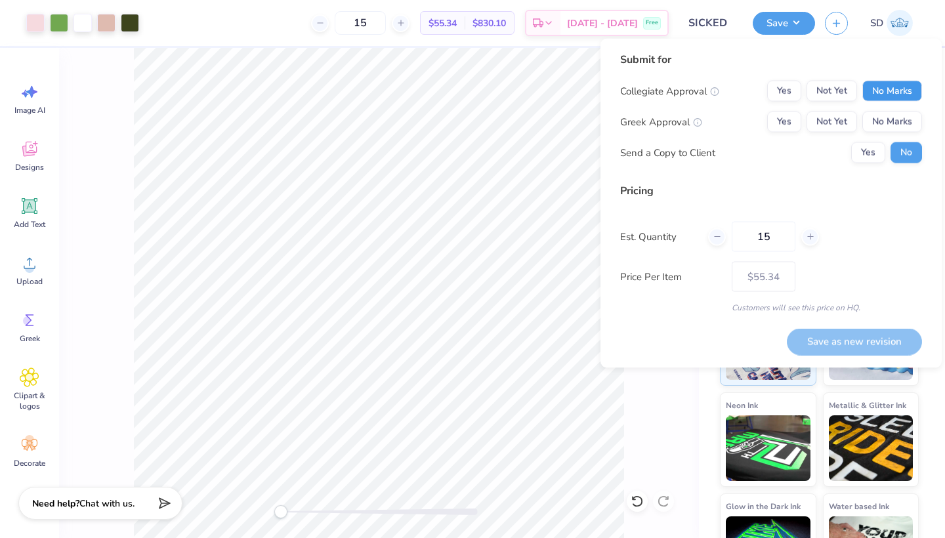
click at [875, 101] on button "No Marks" at bounding box center [892, 91] width 60 height 21
click at [780, 112] on button "Yes" at bounding box center [784, 122] width 34 height 21
click at [835, 350] on button "Save as new revision" at bounding box center [854, 341] width 135 height 27
type input "$55.34"
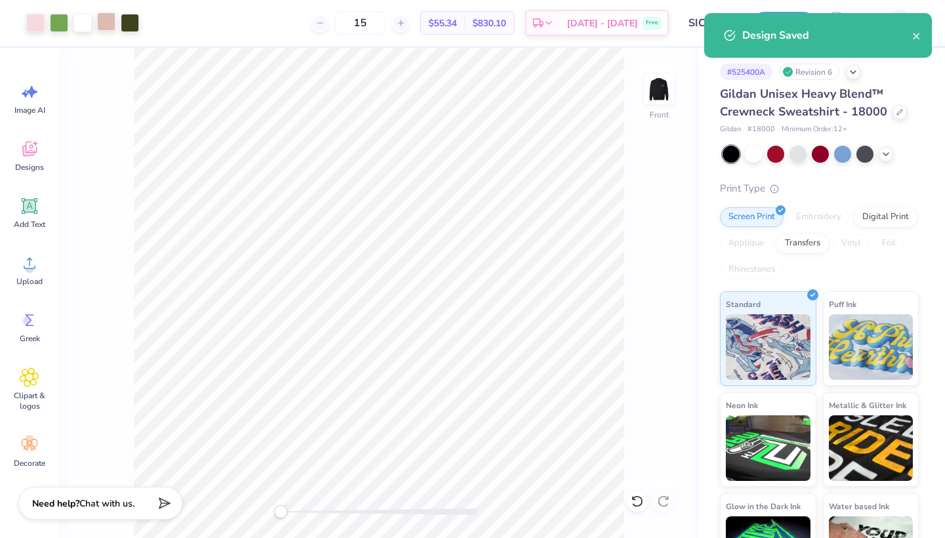
click at [100, 26] on div at bounding box center [106, 21] width 18 height 18
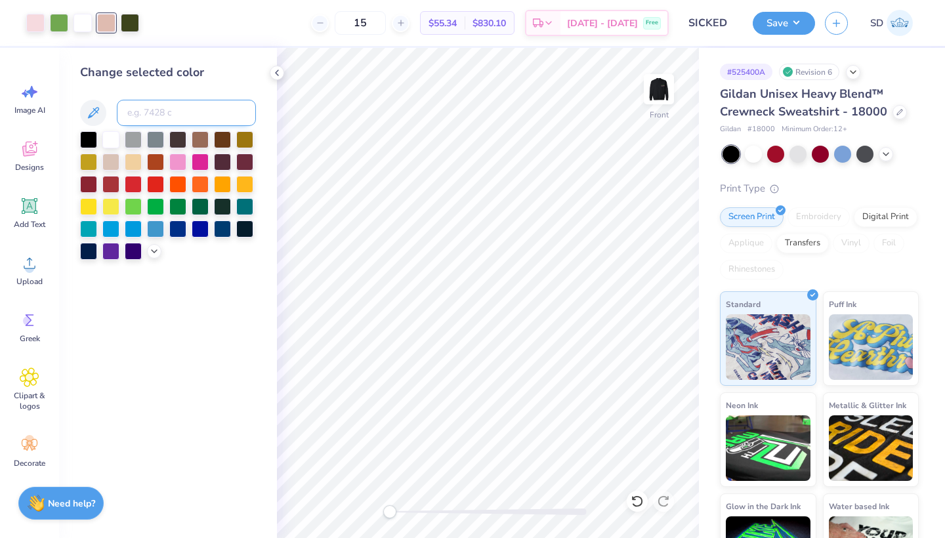
click at [148, 114] on input at bounding box center [186, 113] width 139 height 26
type input "705"
click at [795, 30] on button "Save" at bounding box center [784, 21] width 62 height 23
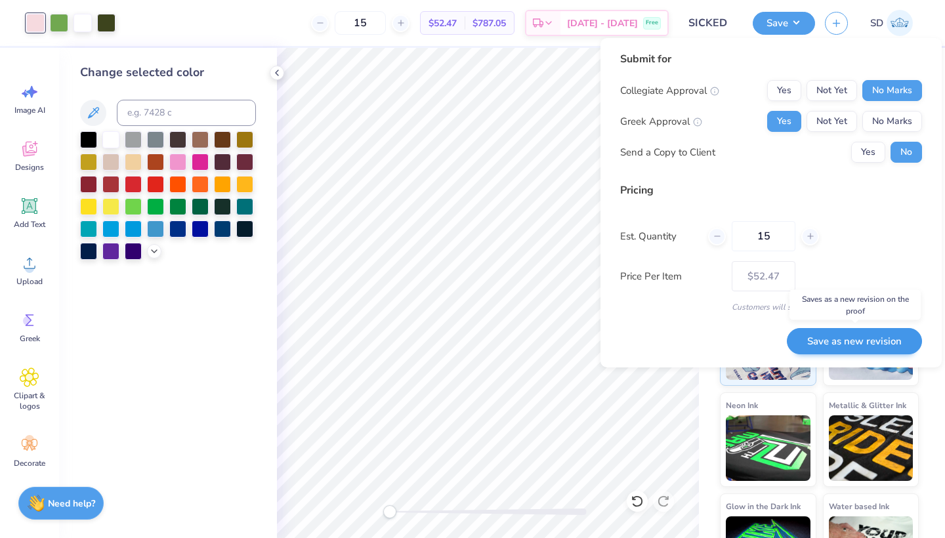
click at [842, 347] on button "Save as new revision" at bounding box center [854, 341] width 135 height 27
type input "$52.47"
